Goal: Ask a question

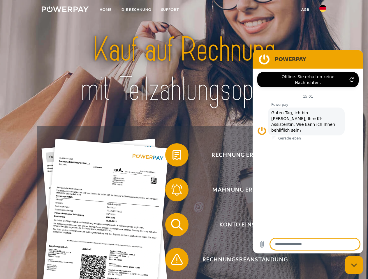
click at [65, 10] on img at bounding box center [65, 9] width 47 height 6
click at [322, 10] on img at bounding box center [322, 8] width 7 height 7
click at [305, 10] on link "agb" at bounding box center [305, 9] width 18 height 10
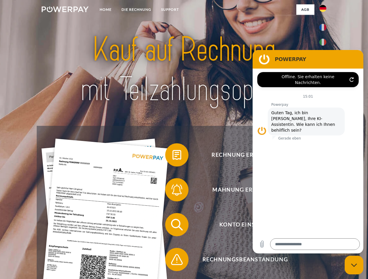
click at [172, 156] on span at bounding box center [167, 155] width 29 height 29
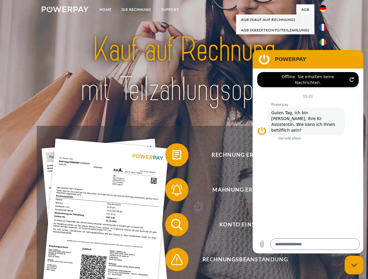
click at [172, 191] on span at bounding box center [167, 189] width 29 height 29
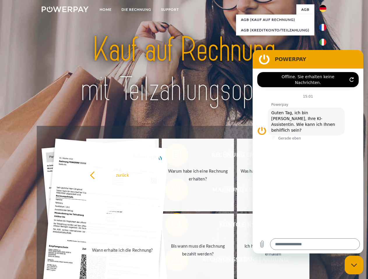
click at [172, 226] on link "Bis wann muss die Rechnung bezahlt werden?" at bounding box center [198, 250] width 72 height 73
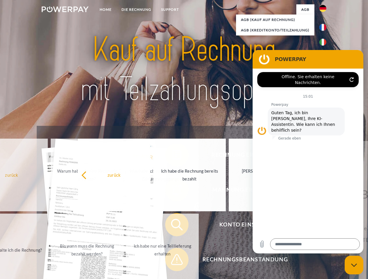
click at [172, 261] on span at bounding box center [167, 259] width 29 height 29
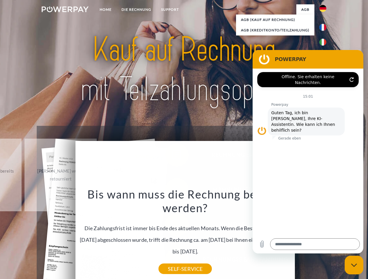
click at [354, 265] on icon "Messaging-Fenster schließen" at bounding box center [354, 266] width 6 height 4
type textarea "*"
